Goal: Transaction & Acquisition: Purchase product/service

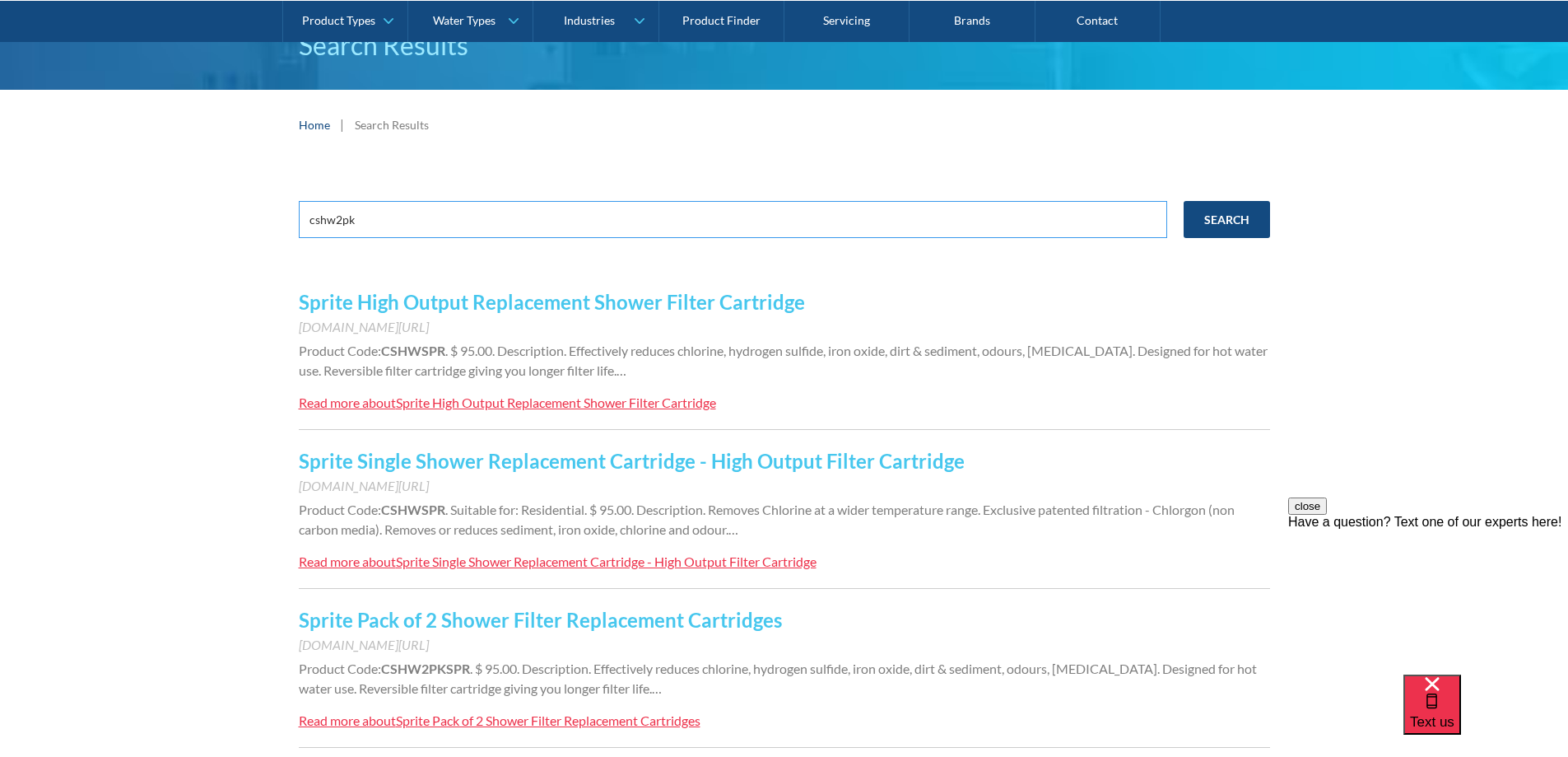
drag, startPoint x: 0, startPoint y: 0, endPoint x: 249, endPoint y: 217, distance: 330.3
click at [249, 217] on div "cshw2pk Search Sprite High Output Replacement Shower Filter Cartridge [DOMAIN_N…" at bounding box center [784, 486] width 1568 height 654
type input "csdq12"
click at [1184, 201] on input "Search" at bounding box center [1227, 220] width 86 height 37
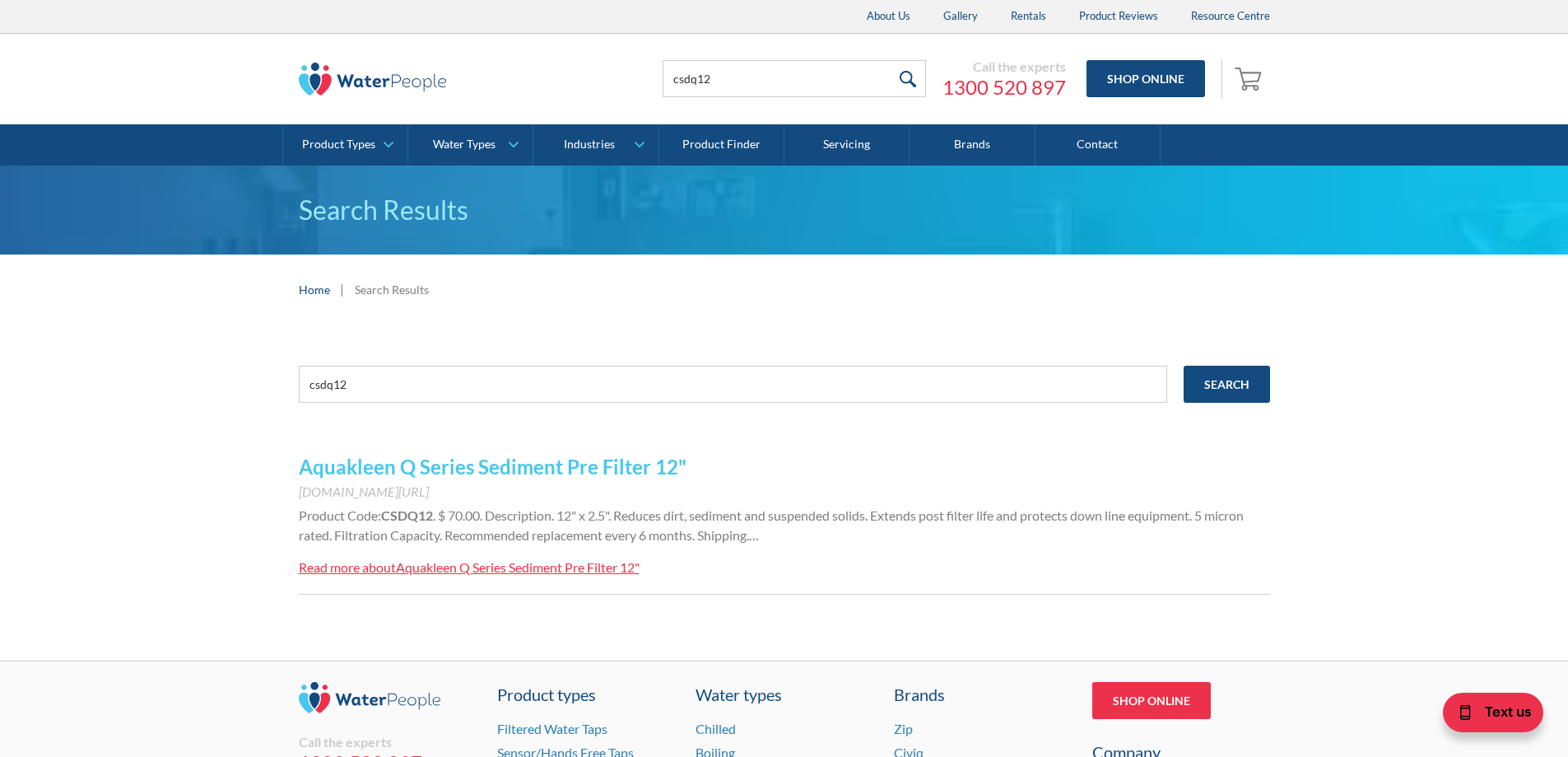
click at [587, 462] on link "Aquakleen Q Series Sediment Pre Filter 12"" at bounding box center [492, 466] width 387 height 24
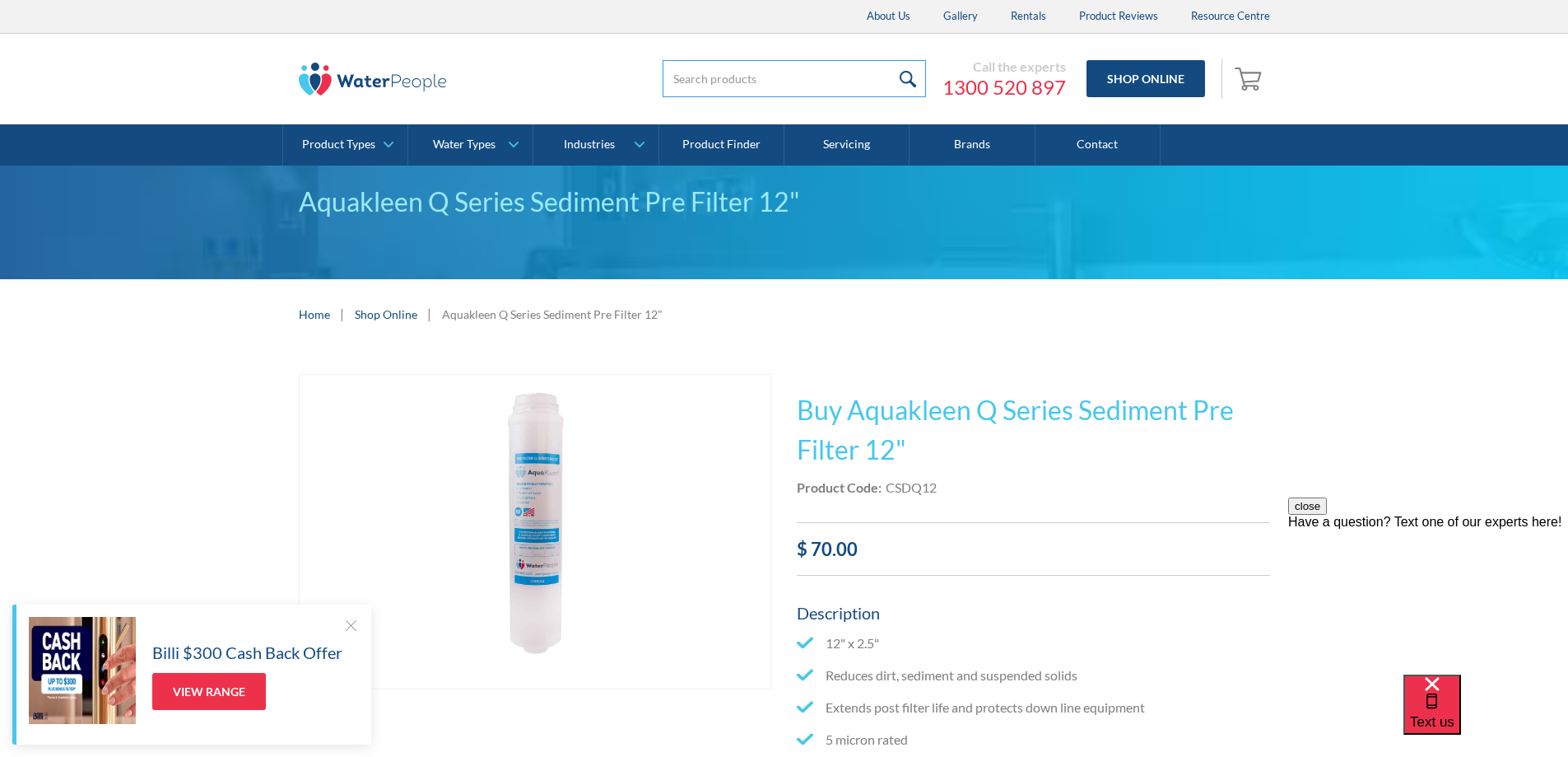
click at [733, 67] on input "search" at bounding box center [794, 78] width 264 height 37
type input "ccbq12"
click at [912, 76] on input "submit" at bounding box center [908, 78] width 35 height 37
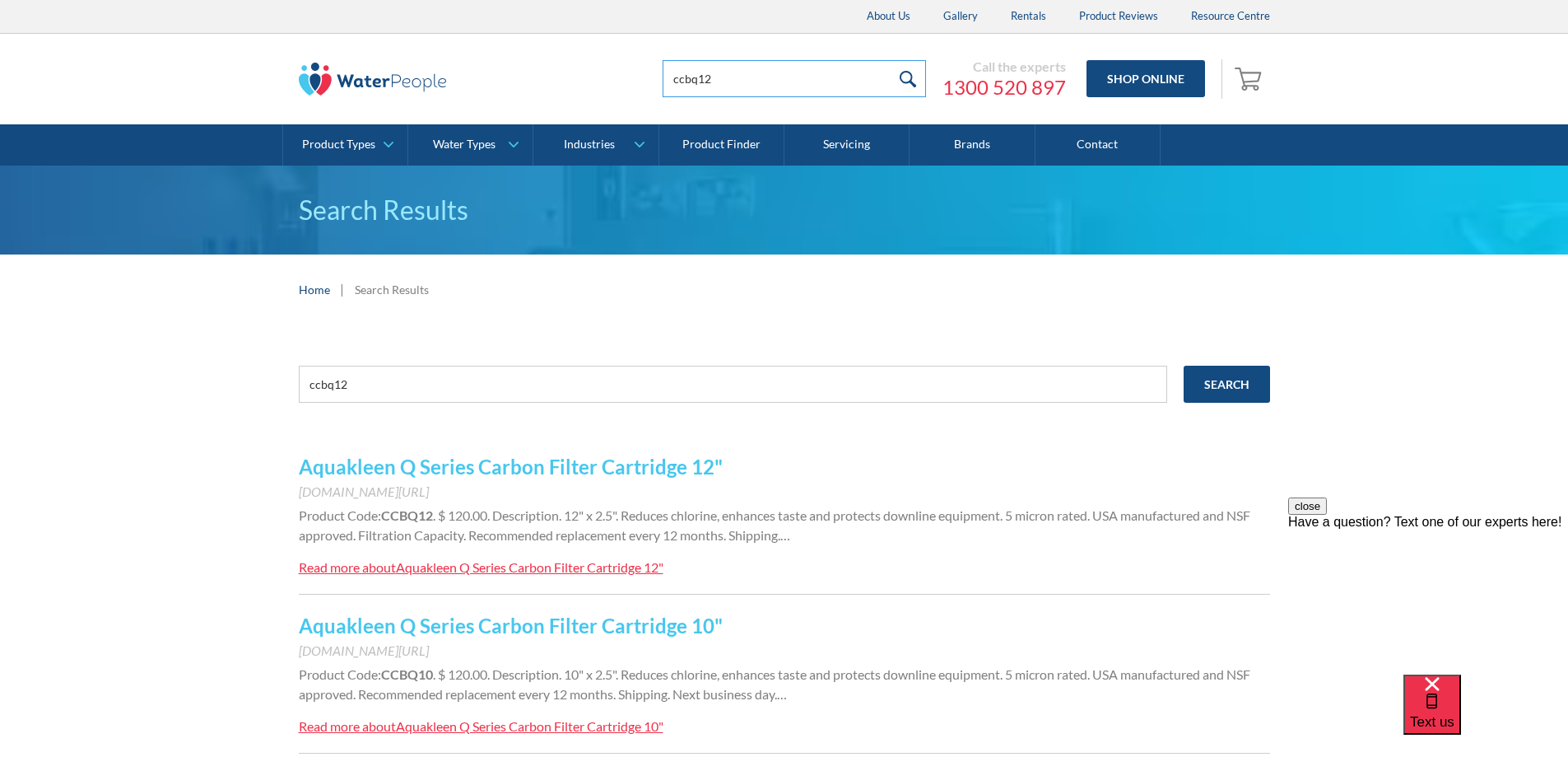
drag, startPoint x: 762, startPoint y: 81, endPoint x: 571, endPoint y: 66, distance: 191.6
click at [571, 67] on div "ccbq12 Call the experts 1300 520 897 Shop Online 0 Your Cart Subtotal Pay with …" at bounding box center [784, 78] width 972 height 49
type input "994051"
click at [916, 79] on input "submit" at bounding box center [908, 78] width 35 height 37
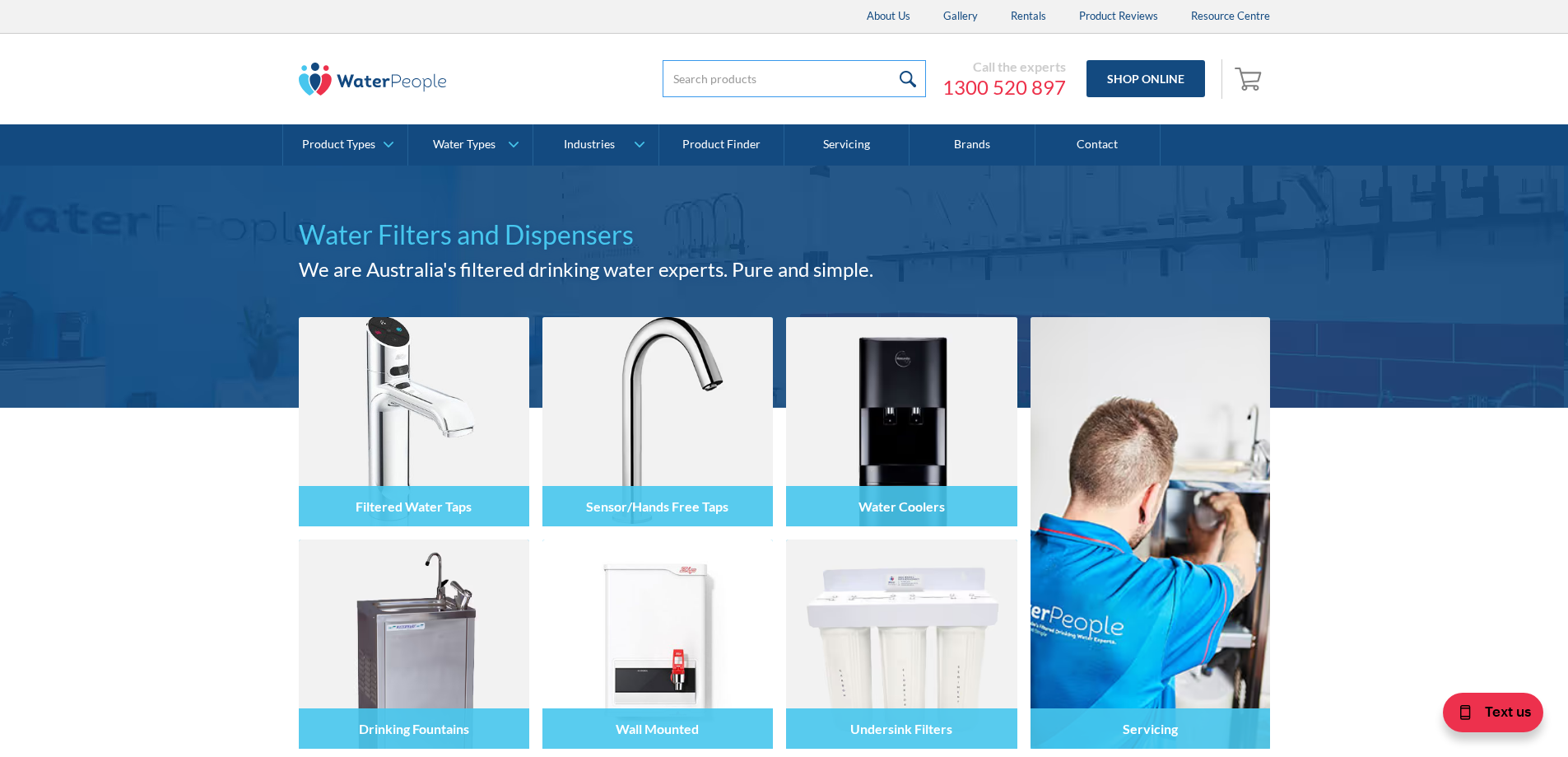
click at [853, 75] on input "search" at bounding box center [794, 78] width 264 height 37
type input "new ce"
click at [890, 60] on input "submit" at bounding box center [908, 78] width 35 height 37
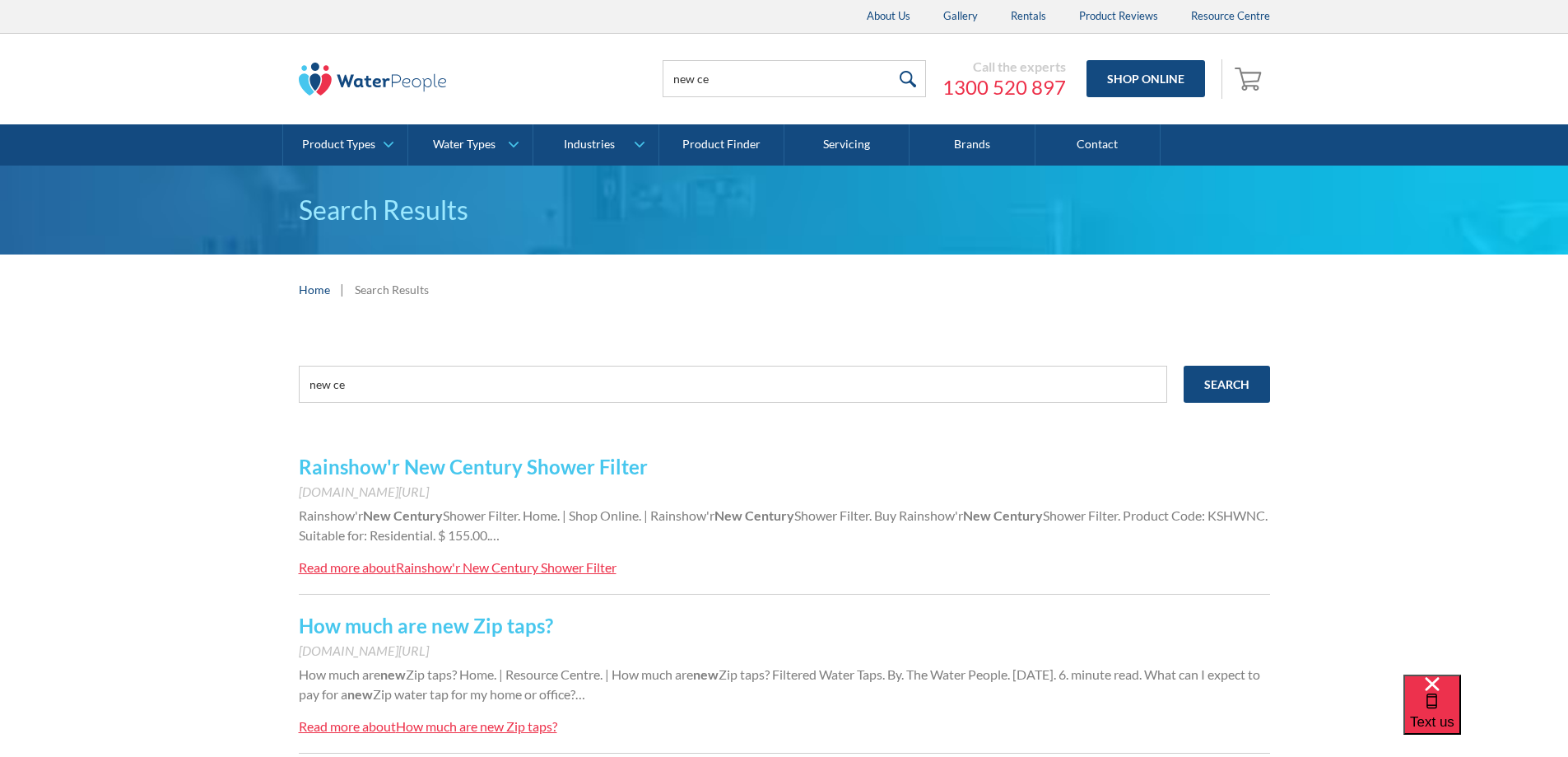
click at [552, 466] on link "Rainshow'r New Century Shower Filter" at bounding box center [474, 466] width 349 height 24
